Goal: Task Accomplishment & Management: Manage account settings

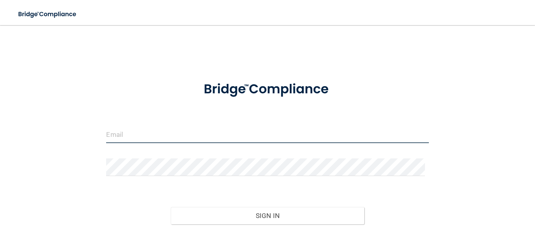
click at [159, 135] on input "email" at bounding box center [267, 134] width 322 height 18
type input "[EMAIL_ADDRESS][DOMAIN_NAME]"
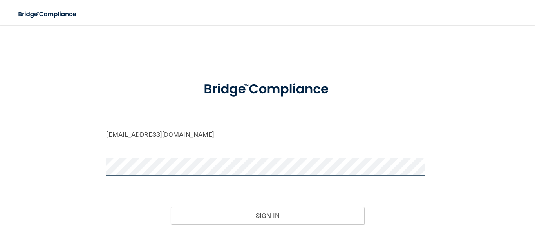
click at [171, 207] on button "Sign In" at bounding box center [267, 215] width 193 height 17
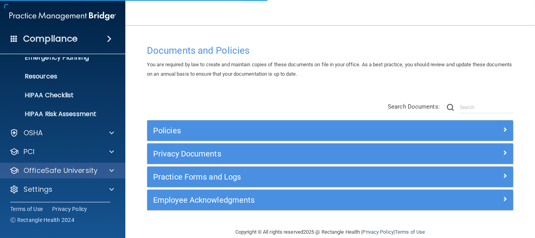
scroll to position [87, 0]
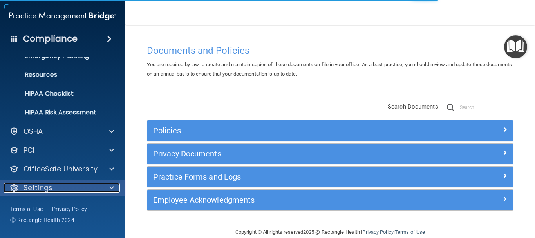
click at [46, 186] on p "Settings" at bounding box center [37, 187] width 29 height 9
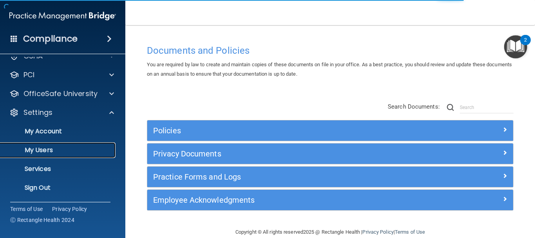
click at [41, 150] on p "My Users" at bounding box center [58, 150] width 107 height 8
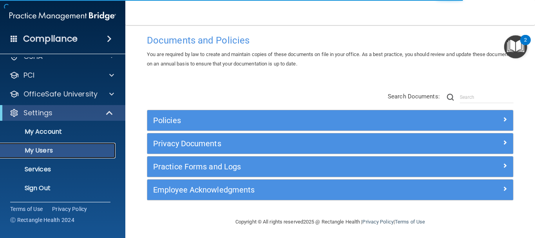
scroll to position [13, 0]
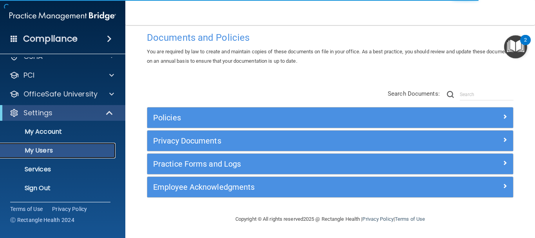
select select "20"
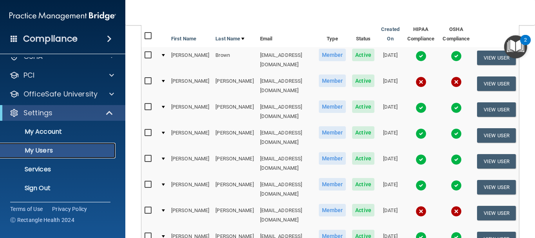
scroll to position [83, 0]
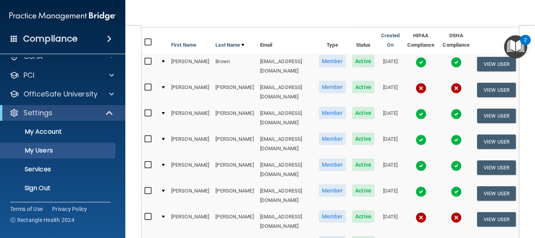
click at [144, 84] on input "checkbox" at bounding box center [148, 87] width 9 height 6
checkbox input "true"
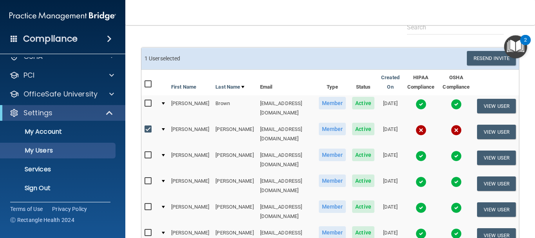
scroll to position [0, 0]
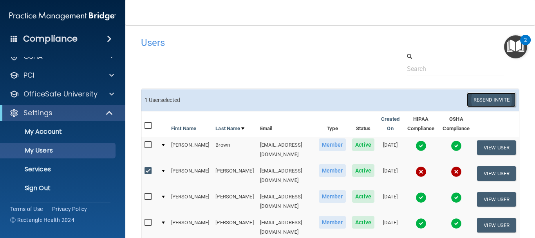
click at [480, 97] on button "Resend Invite" at bounding box center [491, 99] width 49 height 14
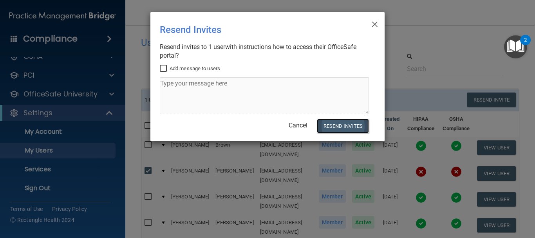
click at [342, 123] on button "Resend Invites" at bounding box center [343, 126] width 52 height 14
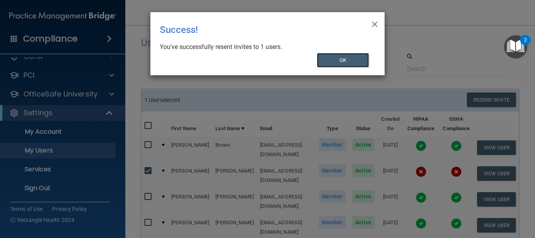
click at [350, 67] on button "OK" at bounding box center [343, 60] width 52 height 14
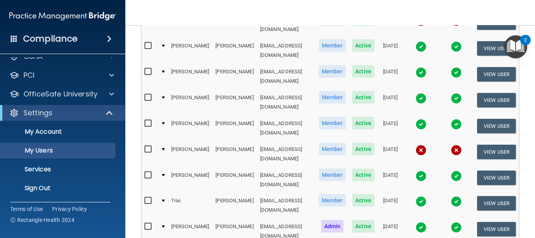
scroll to position [157, 0]
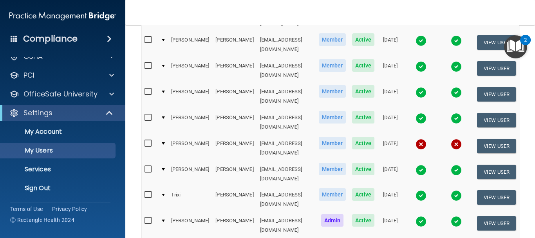
click at [144, 140] on input "checkbox" at bounding box center [148, 143] width 9 height 6
checkbox input "true"
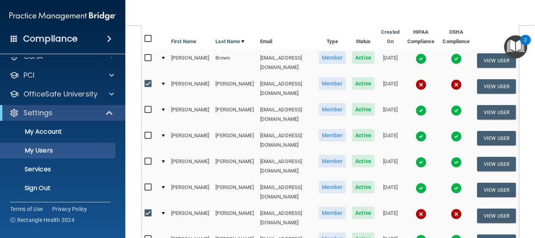
scroll to position [0, 0]
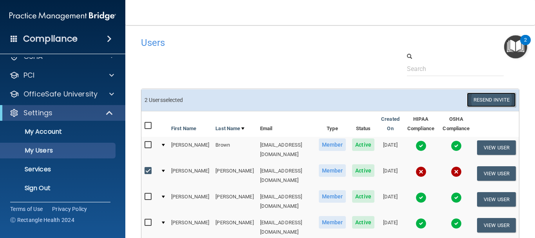
click at [485, 96] on button "Resend Invite" at bounding box center [491, 99] width 49 height 14
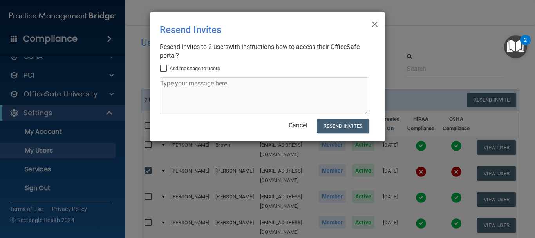
click at [168, 69] on input "Add message to users" at bounding box center [164, 68] width 9 height 6
checkbox input "true"
click at [185, 90] on textarea at bounding box center [264, 95] width 209 height 37
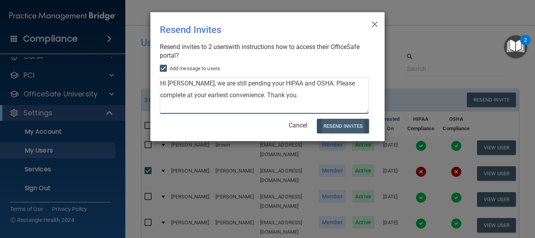
type textarea "Hi [PERSON_NAME], we are still pending your HIPAA and OSHA. Please complete at …"
click at [332, 122] on button "Resend Invites" at bounding box center [343, 126] width 52 height 14
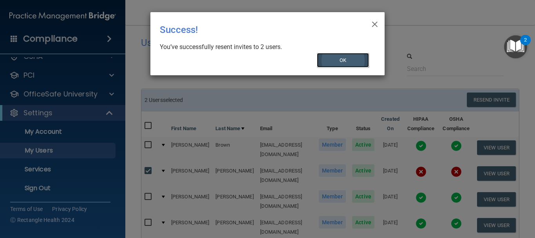
click at [338, 57] on button "OK" at bounding box center [343, 60] width 52 height 14
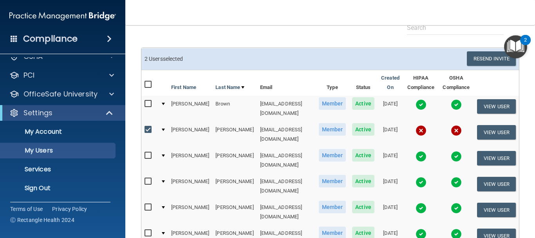
scroll to position [39, 0]
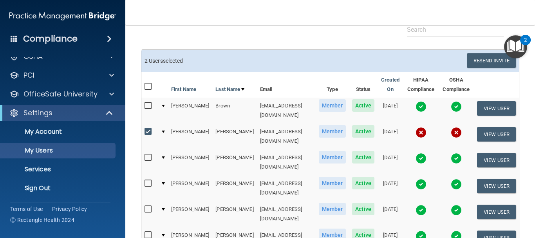
click at [144, 128] on input "checkbox" at bounding box center [148, 131] width 9 height 6
checkbox input "false"
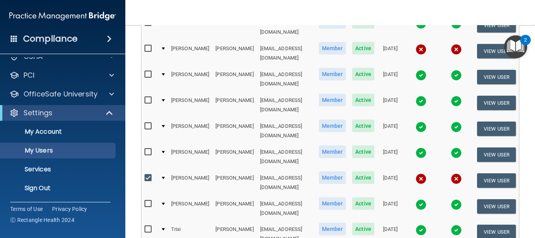
scroll to position [0, 0]
